Goal: Manage account settings

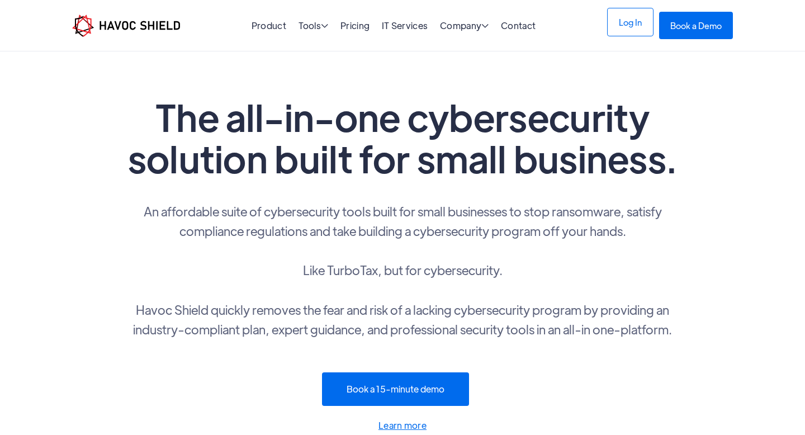
click at [628, 30] on link "Log In" at bounding box center [630, 22] width 46 height 29
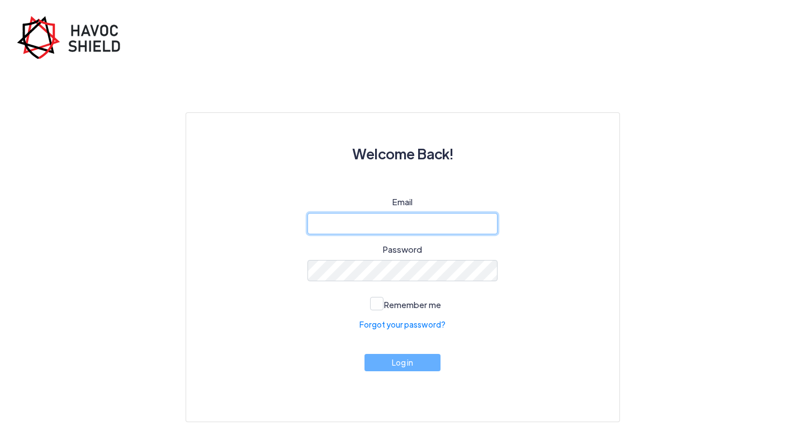
click at [347, 221] on input "email" at bounding box center [402, 223] width 190 height 21
type input "[EMAIL_ADDRESS][DOMAIN_NAME]"
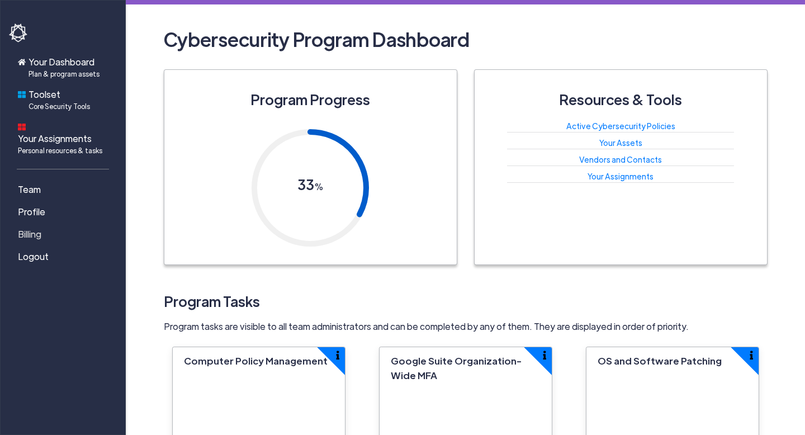
click at [32, 227] on span "Billing" at bounding box center [29, 233] width 23 height 13
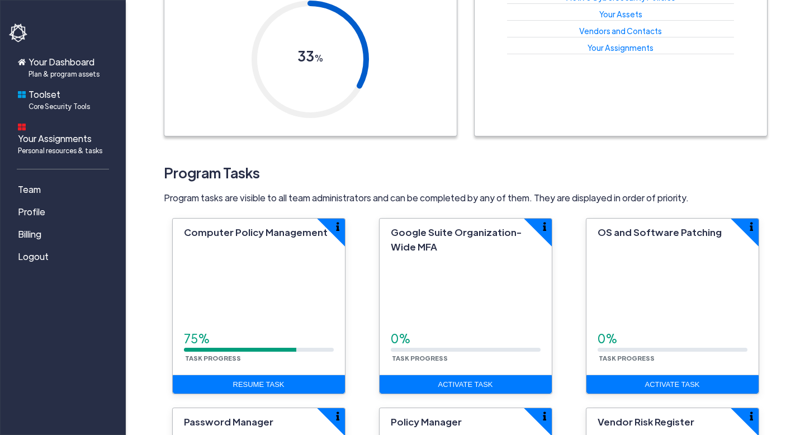
scroll to position [130, 0]
